Goal: Task Accomplishment & Management: Complete application form

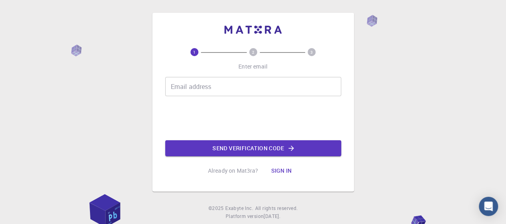
click at [280, 170] on button "Sign in" at bounding box center [281, 170] width 34 height 16
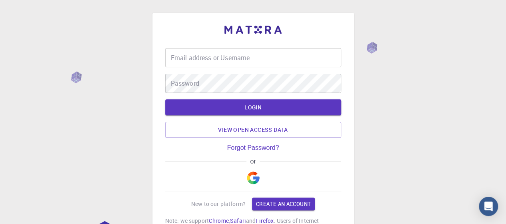
click at [279, 163] on div "or" at bounding box center [253, 161] width 176 height 7
click at [260, 179] on button "button" at bounding box center [253, 178] width 19 height 26
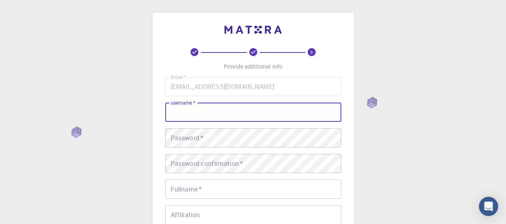
click at [234, 111] on input "username   *" at bounding box center [253, 111] width 176 height 19
type input "Deepika"
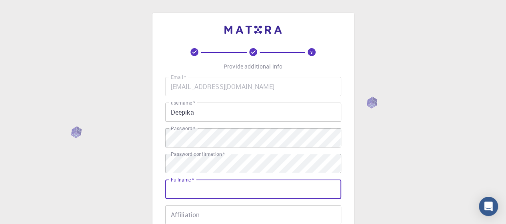
click at [197, 190] on input "Fullname   *" at bounding box center [253, 188] width 176 height 19
type input "[PERSON_NAME]"
type input "08182819454"
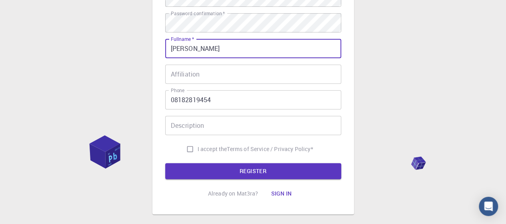
scroll to position [142, 0]
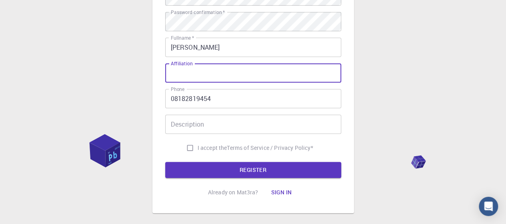
click at [260, 75] on input "Affiliation" at bounding box center [253, 72] width 176 height 19
click at [266, 74] on input "[PERSON_NAME] Ambedkar UNiversity" at bounding box center [253, 72] width 176 height 19
type input "[PERSON_NAME] Ambedkar University"
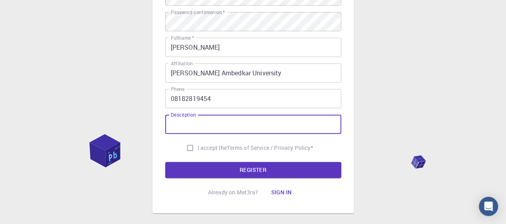
click at [199, 128] on input "Description" at bounding box center [253, 123] width 176 height 19
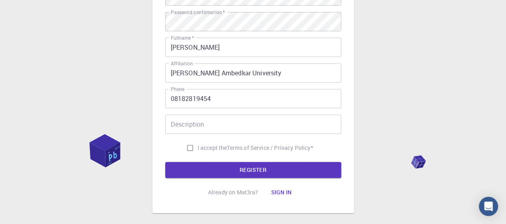
click at [200, 146] on span "I accept the" at bounding box center [213, 148] width 30 height 8
click at [198, 146] on input "I accept the Terms of Service / Privacy Policy *" at bounding box center [189, 147] width 15 height 15
checkbox input "true"
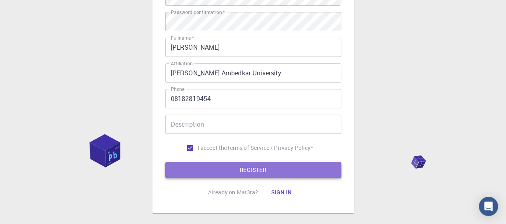
click at [241, 172] on button "REGISTER" at bounding box center [253, 170] width 176 height 16
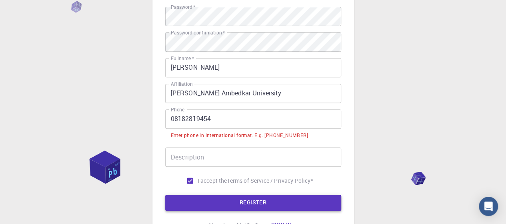
scroll to position [162, 0]
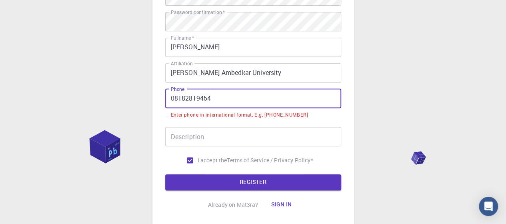
click at [174, 102] on input "08182819454" at bounding box center [253, 98] width 176 height 19
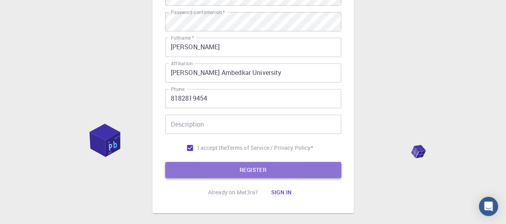
click at [225, 168] on button "REGISTER" at bounding box center [253, 170] width 176 height 16
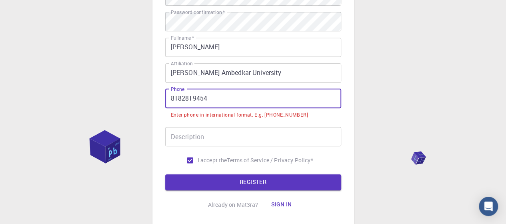
click at [168, 99] on input "8182819454" at bounding box center [253, 98] width 176 height 19
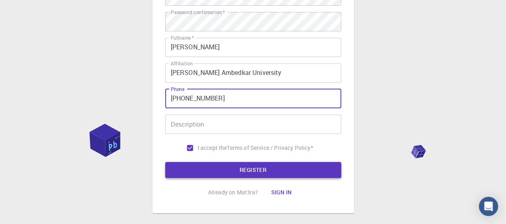
type input "[PHONE_NUMBER]"
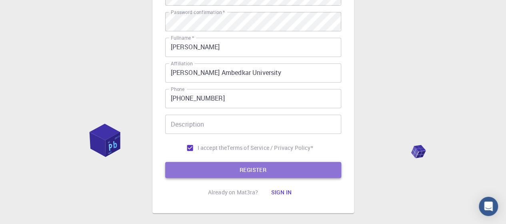
click at [217, 172] on button "REGISTER" at bounding box center [253, 170] width 176 height 16
click at [247, 174] on button "REGISTER" at bounding box center [253, 170] width 176 height 16
click at [255, 171] on button "REGISTER" at bounding box center [253, 170] width 176 height 16
click at [258, 168] on button "REGISTER" at bounding box center [253, 170] width 176 height 16
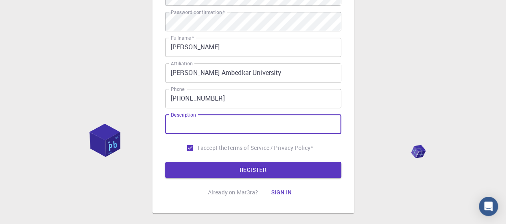
click at [231, 128] on input "Description" at bounding box center [253, 123] width 176 height 19
type input "student"
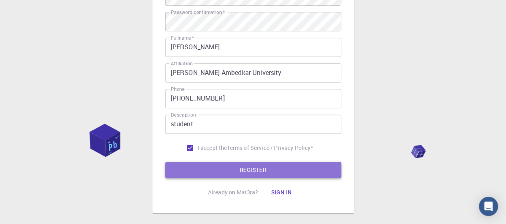
click at [245, 172] on button "REGISTER" at bounding box center [253, 170] width 176 height 16
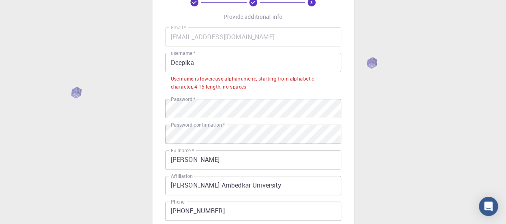
scroll to position [49, 0]
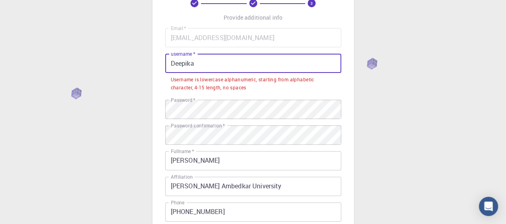
click at [209, 69] on input "Deepika" at bounding box center [253, 63] width 176 height 19
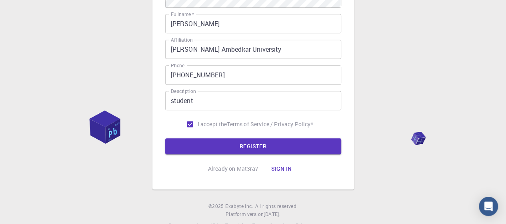
scroll to position [184, 0]
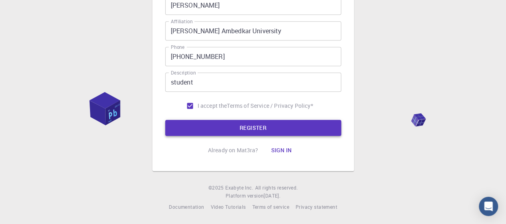
type input "Deepika_Gautam"
click at [250, 126] on button "REGISTER" at bounding box center [253, 128] width 176 height 16
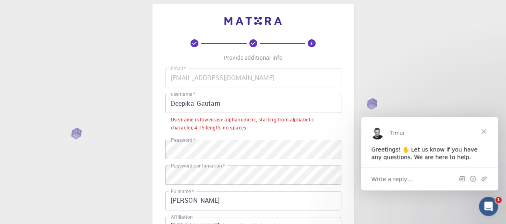
scroll to position [0, 0]
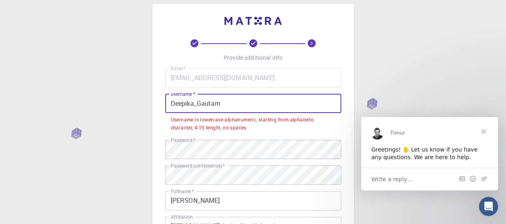
click at [229, 104] on input "Deepika_Gautam" at bounding box center [253, 103] width 176 height 19
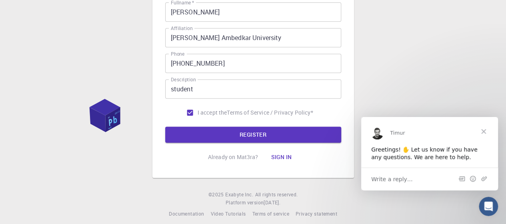
scroll to position [184, 0]
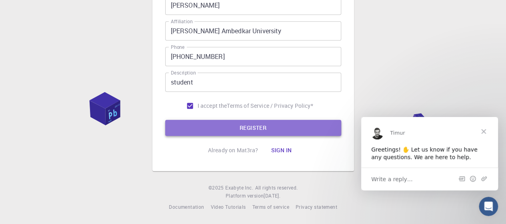
click at [242, 128] on button "REGISTER" at bounding box center [253, 128] width 176 height 16
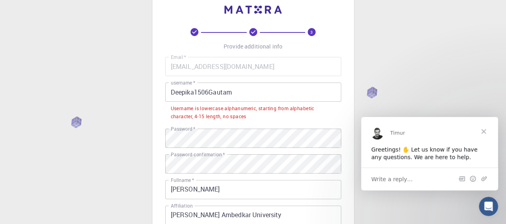
scroll to position [9, 0]
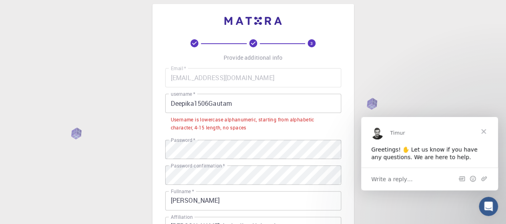
click at [196, 129] on div "Username is lowercase alphanumeric, starting from alphabetic character, 4-15 le…" at bounding box center [253, 124] width 165 height 16
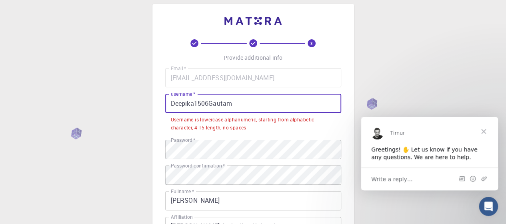
click at [174, 106] on input "Deepika1506Gautam" at bounding box center [253, 103] width 176 height 19
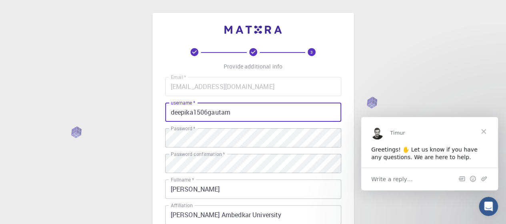
scroll to position [184, 0]
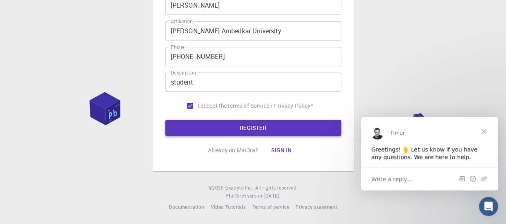
type input "deepika1506gautam"
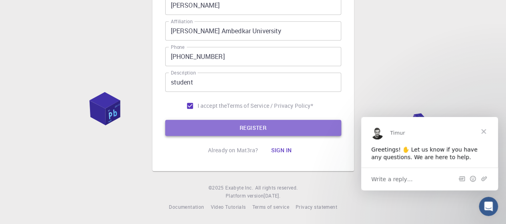
click at [204, 126] on button "REGISTER" at bounding box center [253, 128] width 176 height 16
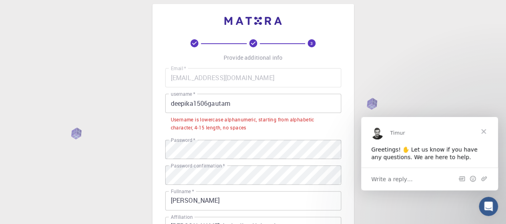
scroll to position [25, 0]
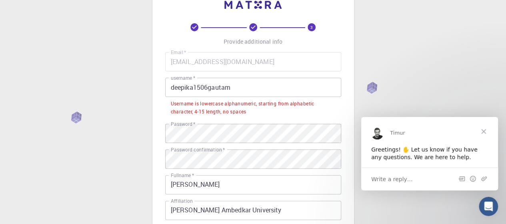
click at [483, 128] on span "Close" at bounding box center [483, 130] width 29 height 29
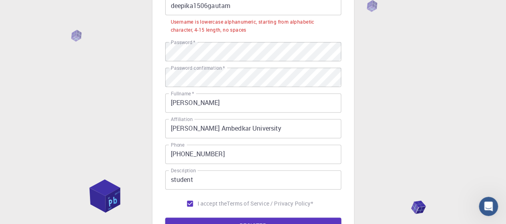
scroll to position [114, 0]
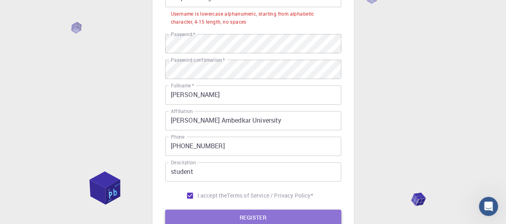
click at [237, 218] on button "REGISTER" at bounding box center [253, 217] width 176 height 16
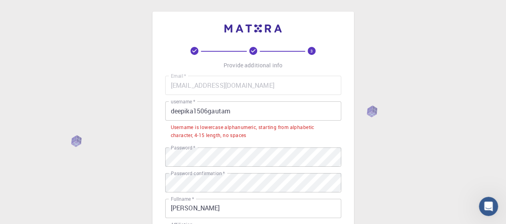
scroll to position [0, 0]
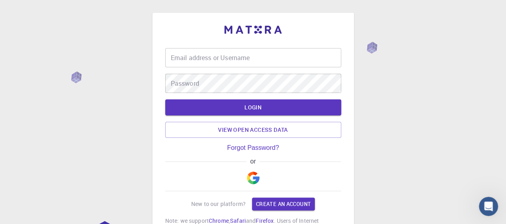
click at [385, 114] on div "Email address or Username Email address or Username Password Password LOGIN Vie…" at bounding box center [253, 149] width 506 height 298
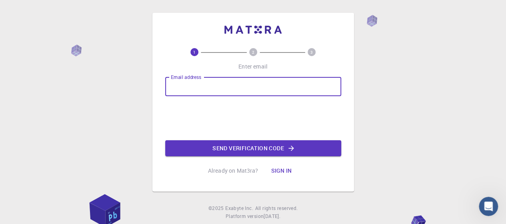
click at [194, 88] on input "Email address" at bounding box center [253, 86] width 176 height 19
click at [199, 85] on input "[EMAIL_ADDRESS][DOMAIN_NAME]" at bounding box center [253, 86] width 176 height 19
type input "[EMAIL_ADDRESS][DOMAIN_NAME]"
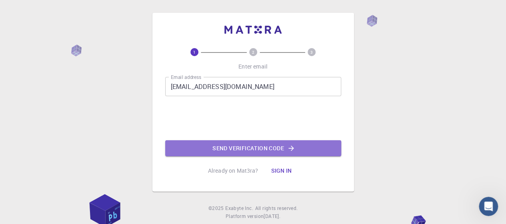
drag, startPoint x: 229, startPoint y: 145, endPoint x: 230, endPoint y: 149, distance: 4.5
click at [230, 149] on button "Send verification code" at bounding box center [253, 148] width 176 height 16
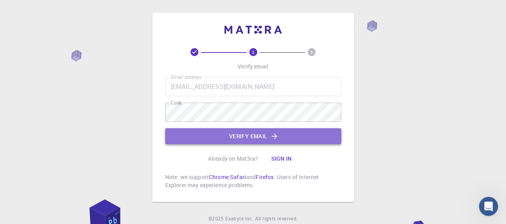
click at [248, 137] on button "Verify email" at bounding box center [253, 136] width 176 height 16
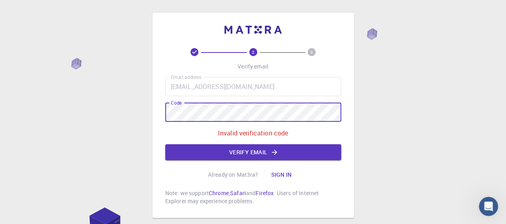
click at [143, 116] on div "2 3 Verify email Email address [EMAIL_ADDRESS][DOMAIN_NAME] Email address Code …" at bounding box center [253, 135] width 506 height 270
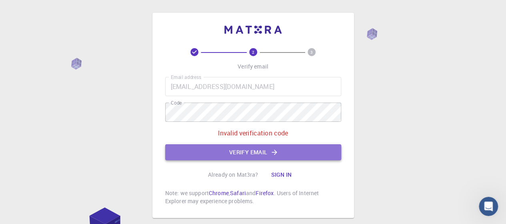
click at [233, 155] on button "Verify email" at bounding box center [253, 152] width 176 height 16
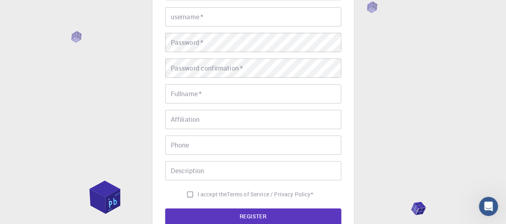
scroll to position [68, 0]
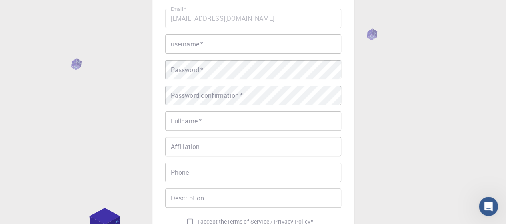
click at [218, 45] on input "username   *" at bounding box center [253, 43] width 176 height 19
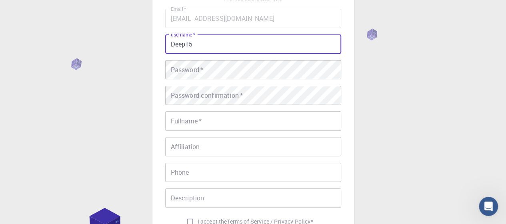
type input "Deep15"
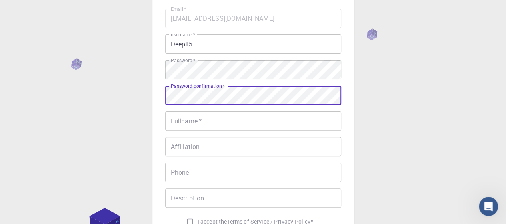
click at [189, 126] on input "Fullname   *" at bounding box center [253, 120] width 176 height 19
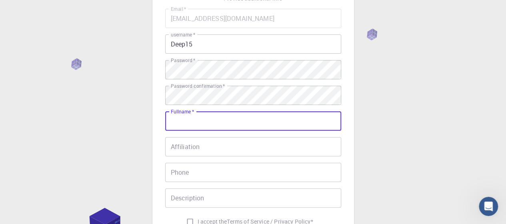
type input "[PERSON_NAME]"
type input "08182819454"
click at [199, 146] on input "Affiliation" at bounding box center [253, 146] width 176 height 19
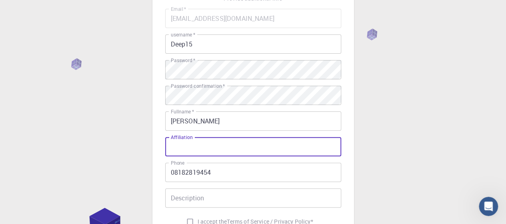
type input "[PERSON_NAME] Ambedkar University"
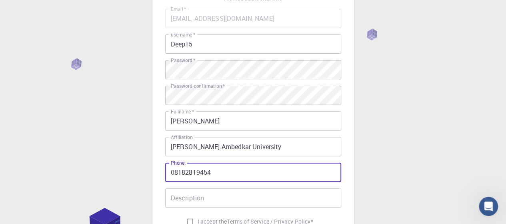
drag, startPoint x: 175, startPoint y: 173, endPoint x: 164, endPoint y: 172, distance: 10.9
click at [164, 172] on div "3 Provide additional info Email   * [EMAIL_ADDRESS][DOMAIN_NAME] Email   * user…" at bounding box center [253, 116] width 202 height 342
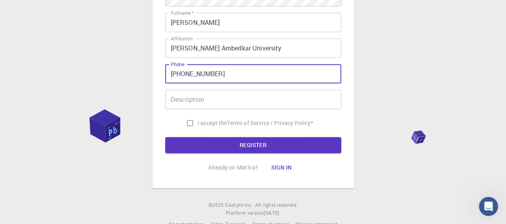
scroll to position [168, 0]
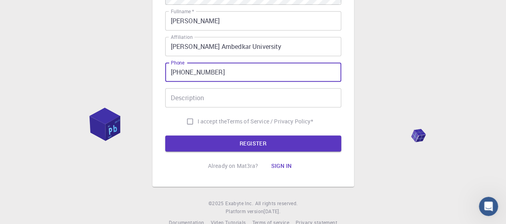
type input "[PHONE_NUMBER]"
click at [226, 97] on input "Description" at bounding box center [253, 97] width 176 height 19
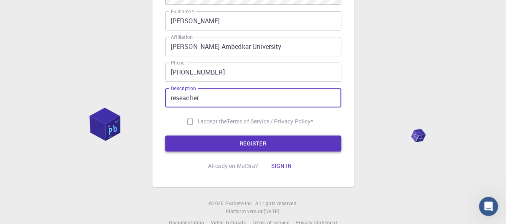
type input "reseacher"
click at [233, 142] on button "REGISTER" at bounding box center [253, 143] width 176 height 16
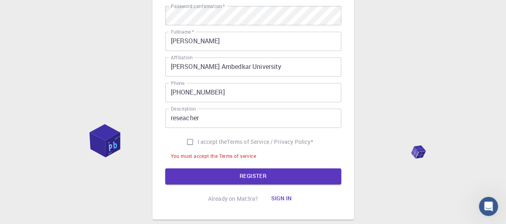
scroll to position [188, 0]
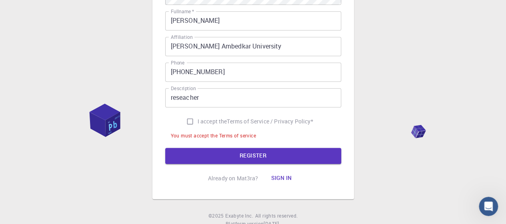
click at [190, 124] on input "I accept the Terms of Service / Privacy Policy *" at bounding box center [189, 121] width 15 height 15
checkbox input "true"
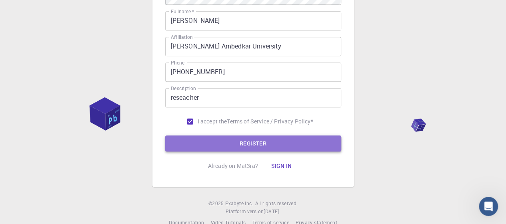
click at [222, 149] on button "REGISTER" at bounding box center [253, 143] width 176 height 16
click at [239, 143] on button "REGISTER" at bounding box center [253, 143] width 176 height 16
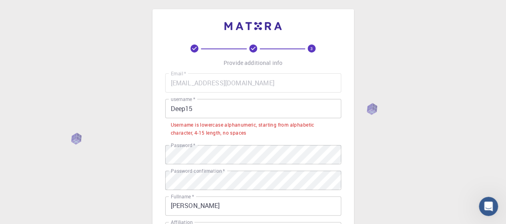
scroll to position [0, 0]
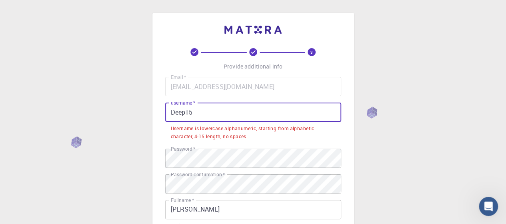
click at [202, 118] on input "Deep15" at bounding box center [253, 111] width 176 height 19
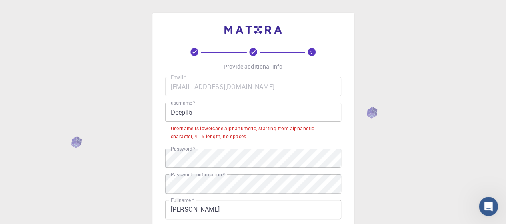
click at [200, 130] on div "Username is lowercase alphanumeric, starting from alphabetic character, 4-15 le…" at bounding box center [253, 132] width 165 height 16
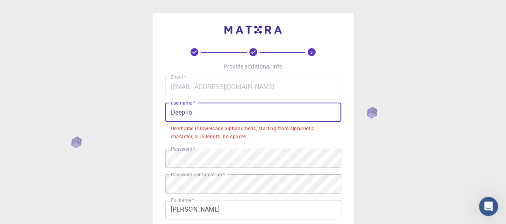
click at [174, 114] on input "Deep15" at bounding box center [253, 111] width 176 height 19
click at [200, 115] on input "Deep15" at bounding box center [253, 111] width 176 height 19
click at [171, 112] on input "Deep15" at bounding box center [253, 111] width 176 height 19
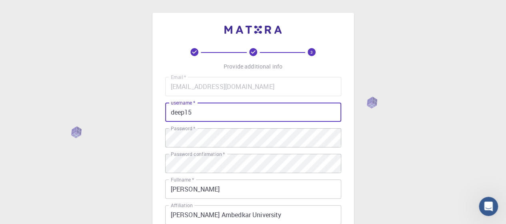
scroll to position [184, 0]
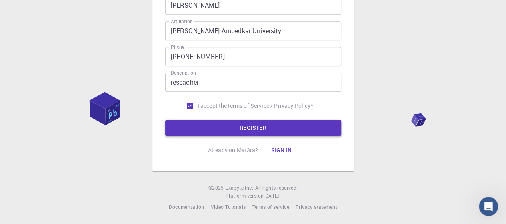
type input "deep15"
click at [190, 121] on button "REGISTER" at bounding box center [253, 128] width 176 height 16
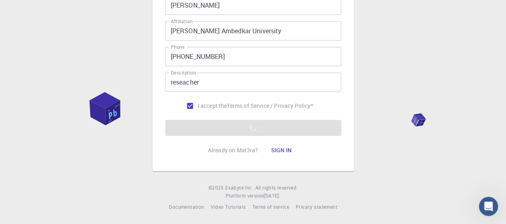
click at [158, 144] on div "3 Provide additional info Email   * [EMAIL_ADDRESS][DOMAIN_NAME] Email   * user…" at bounding box center [253, 0] width 202 height 342
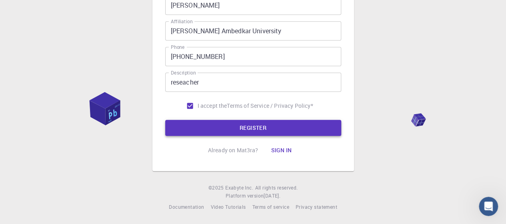
click at [270, 126] on button "REGISTER" at bounding box center [253, 128] width 176 height 16
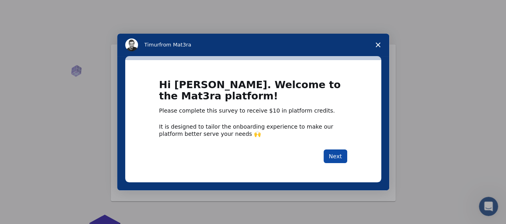
click at [338, 158] on button "Next" at bounding box center [336, 156] width 24 height 14
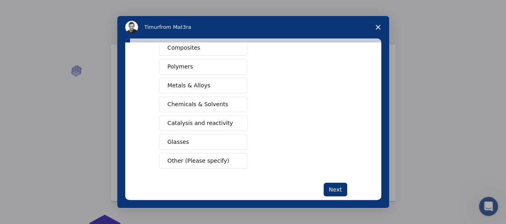
scroll to position [159, 0]
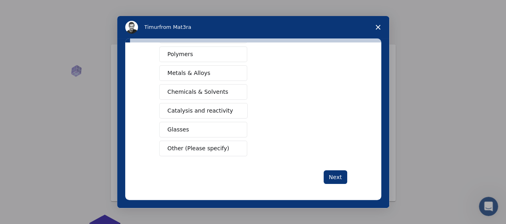
click at [207, 146] on span "Other (Please specify)" at bounding box center [199, 148] width 62 height 8
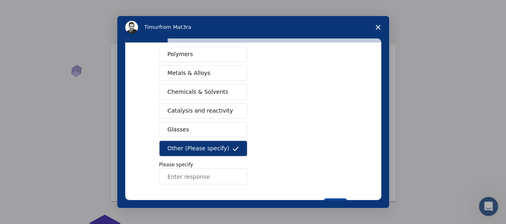
click at [334, 198] on button "Next" at bounding box center [336, 205] width 24 height 14
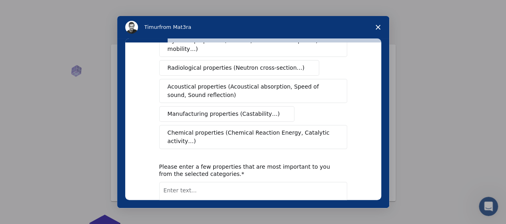
scroll to position [0, 0]
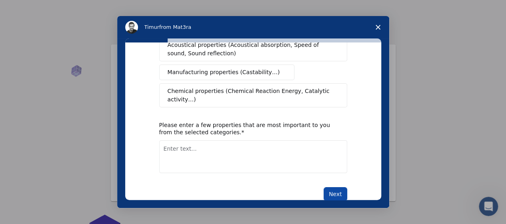
click at [337, 187] on button "Next" at bounding box center [336, 194] width 24 height 14
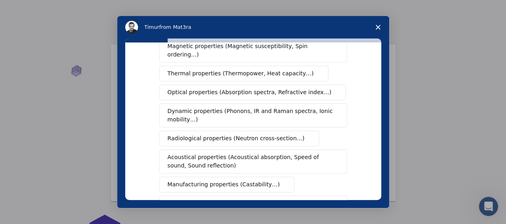
scroll to position [89, 0]
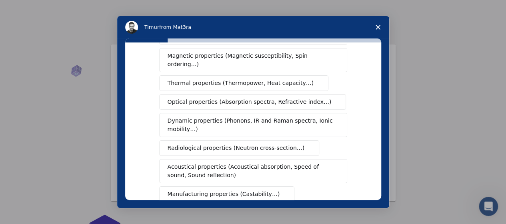
click at [264, 144] on span "Radiological properties (Neutron cross-section…)" at bounding box center [236, 148] width 137 height 8
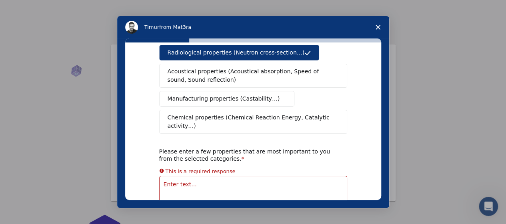
scroll to position [210, 0]
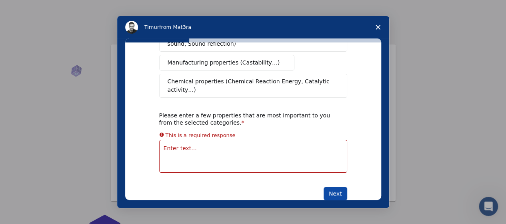
click at [333, 186] on button "Next" at bounding box center [336, 193] width 24 height 14
click at [332, 186] on button "Next" at bounding box center [336, 193] width 24 height 14
click at [378, 25] on icon "Close survey" at bounding box center [378, 27] width 5 height 5
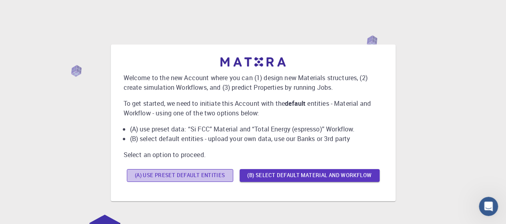
click at [200, 173] on button "(A) Use preset default entities" at bounding box center [180, 175] width 106 height 13
